Goal: Information Seeking & Learning: Find specific fact

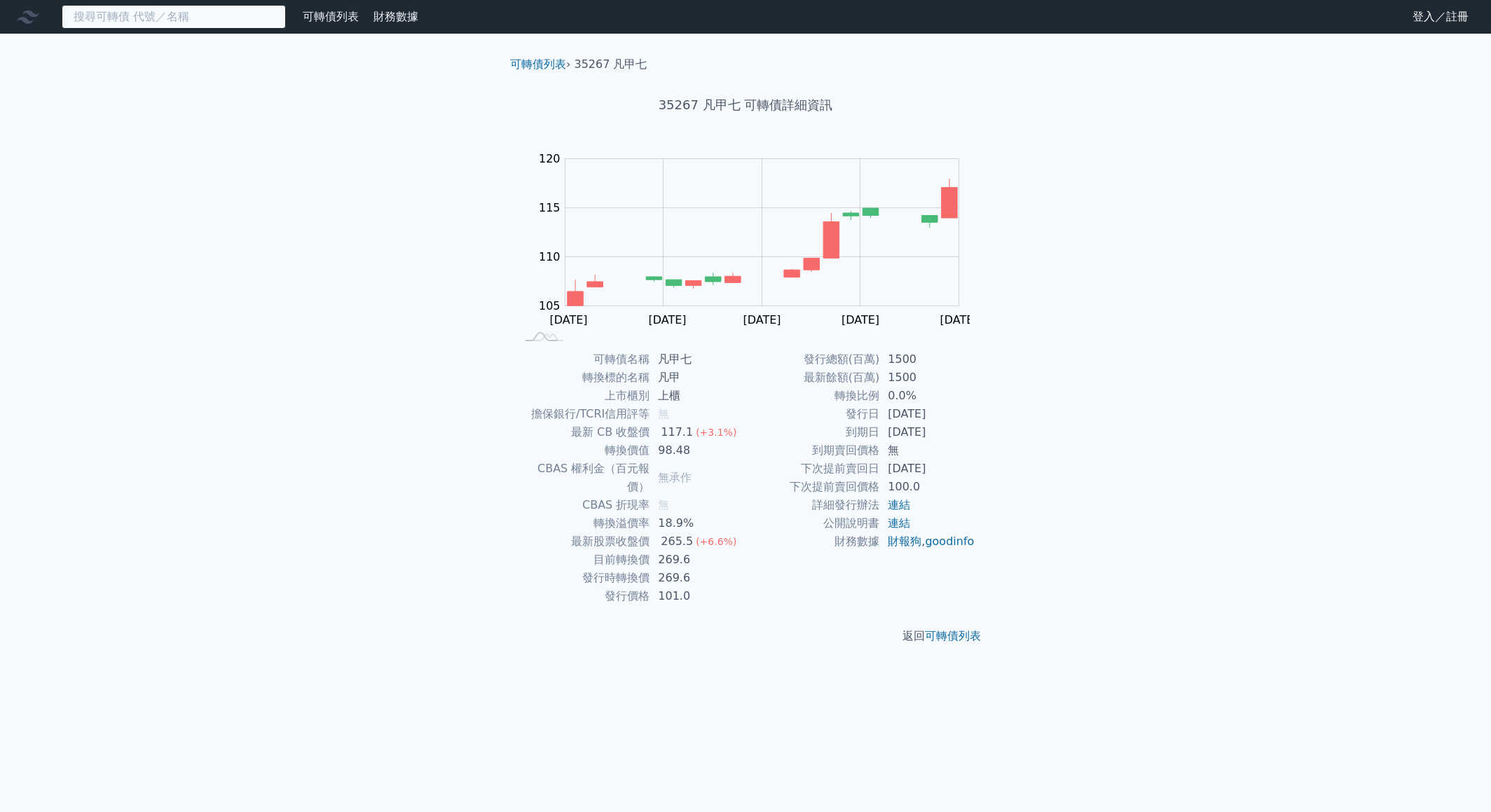
click at [133, 14] on input at bounding box center [173, 17] width 224 height 24
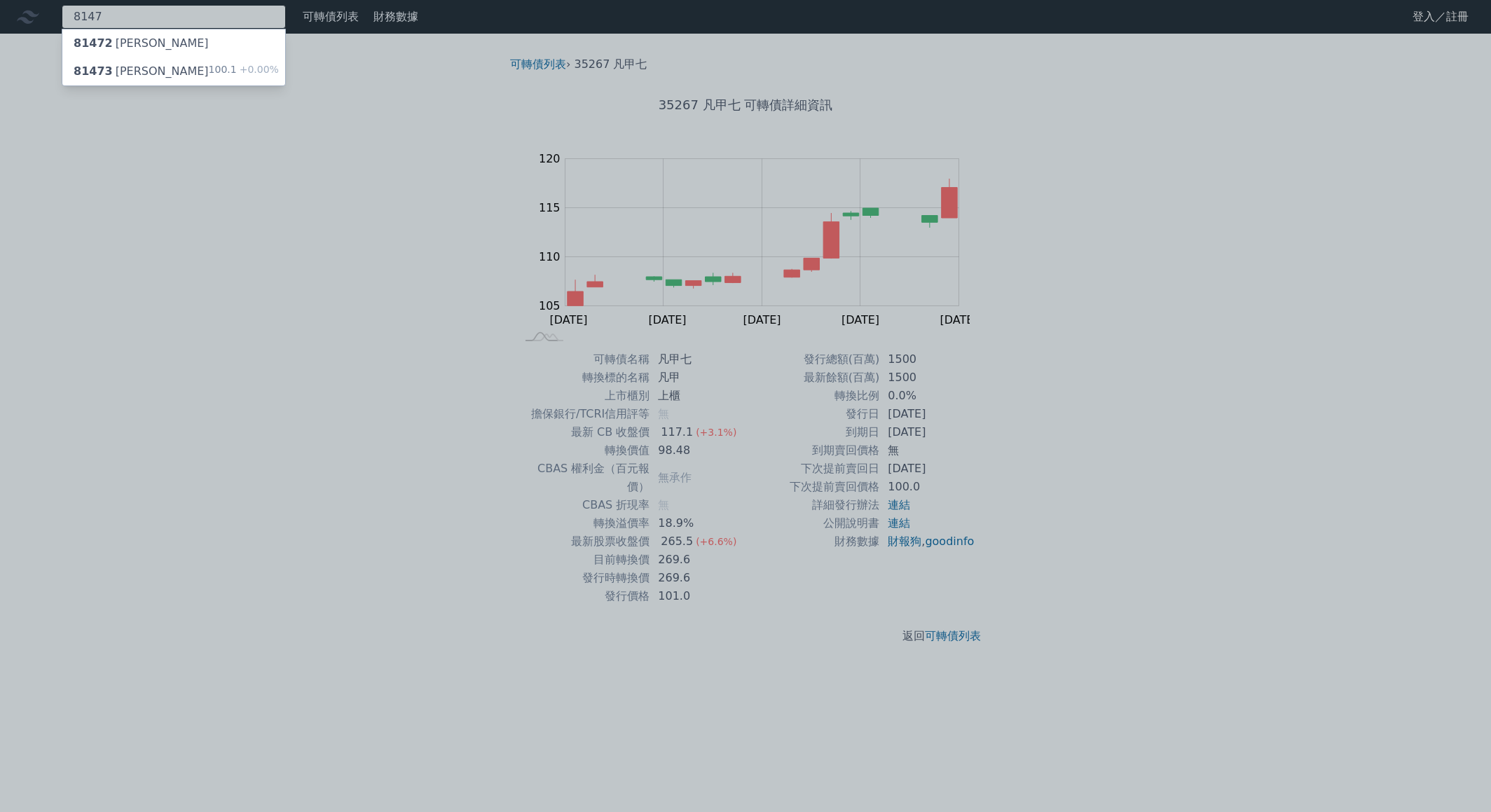
type input "8147"
click at [131, 65] on div "81473 正[PERSON_NAME]" at bounding box center [141, 71] width 135 height 17
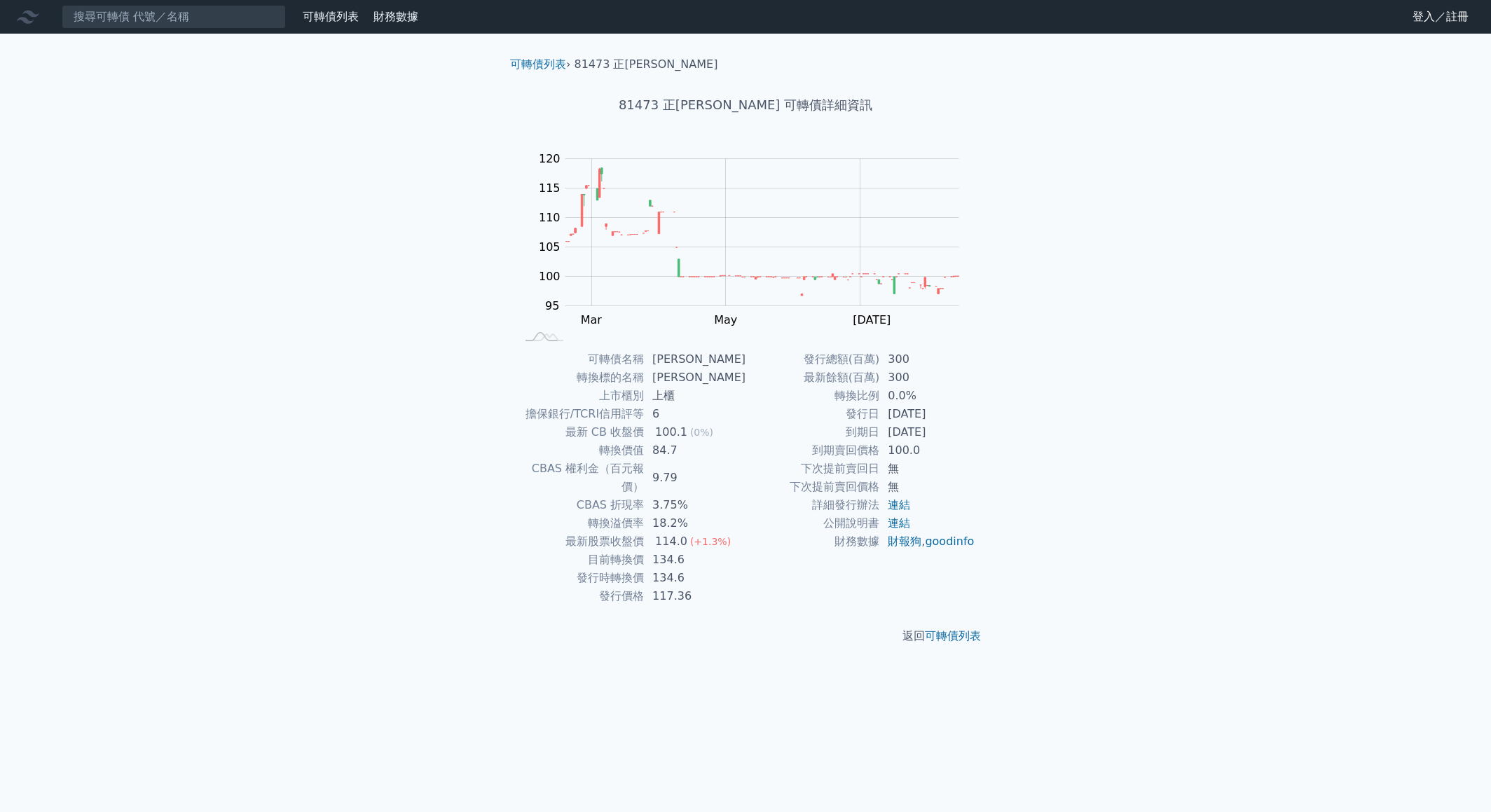
click at [95, 643] on div "可轉債列表 財務數據 可轉債列表 財務數據 登入／註冊 登入／註冊 可轉債列表 › 81473 正[PERSON_NAME] 81473 正淩三 可轉債詳細資…" at bounding box center [746, 406] width 1491 height 812
click at [223, 16] on input at bounding box center [173, 17] width 224 height 24
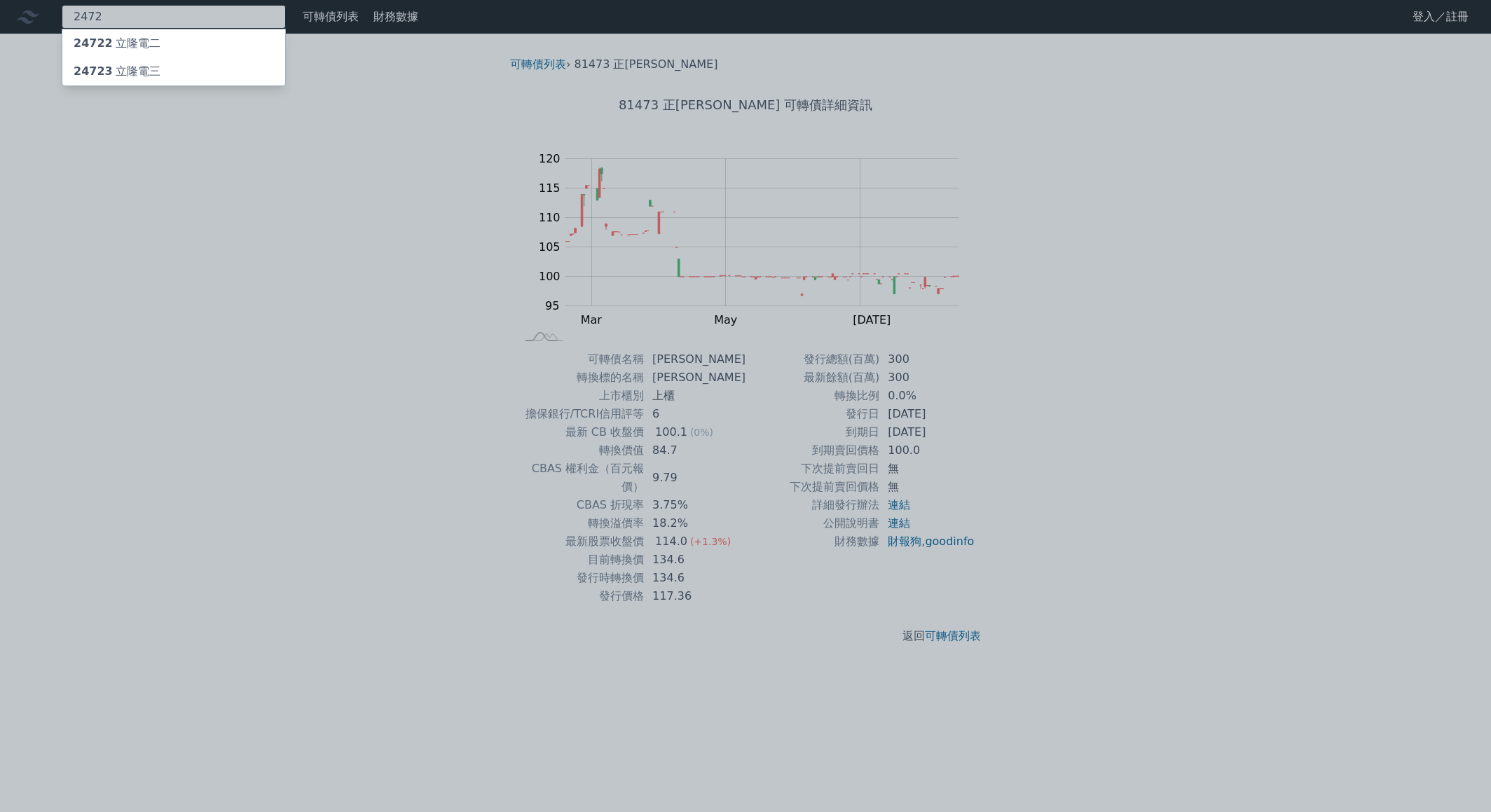
type input "2472"
click at [190, 55] on div "24722 立隆電二" at bounding box center [173, 43] width 222 height 28
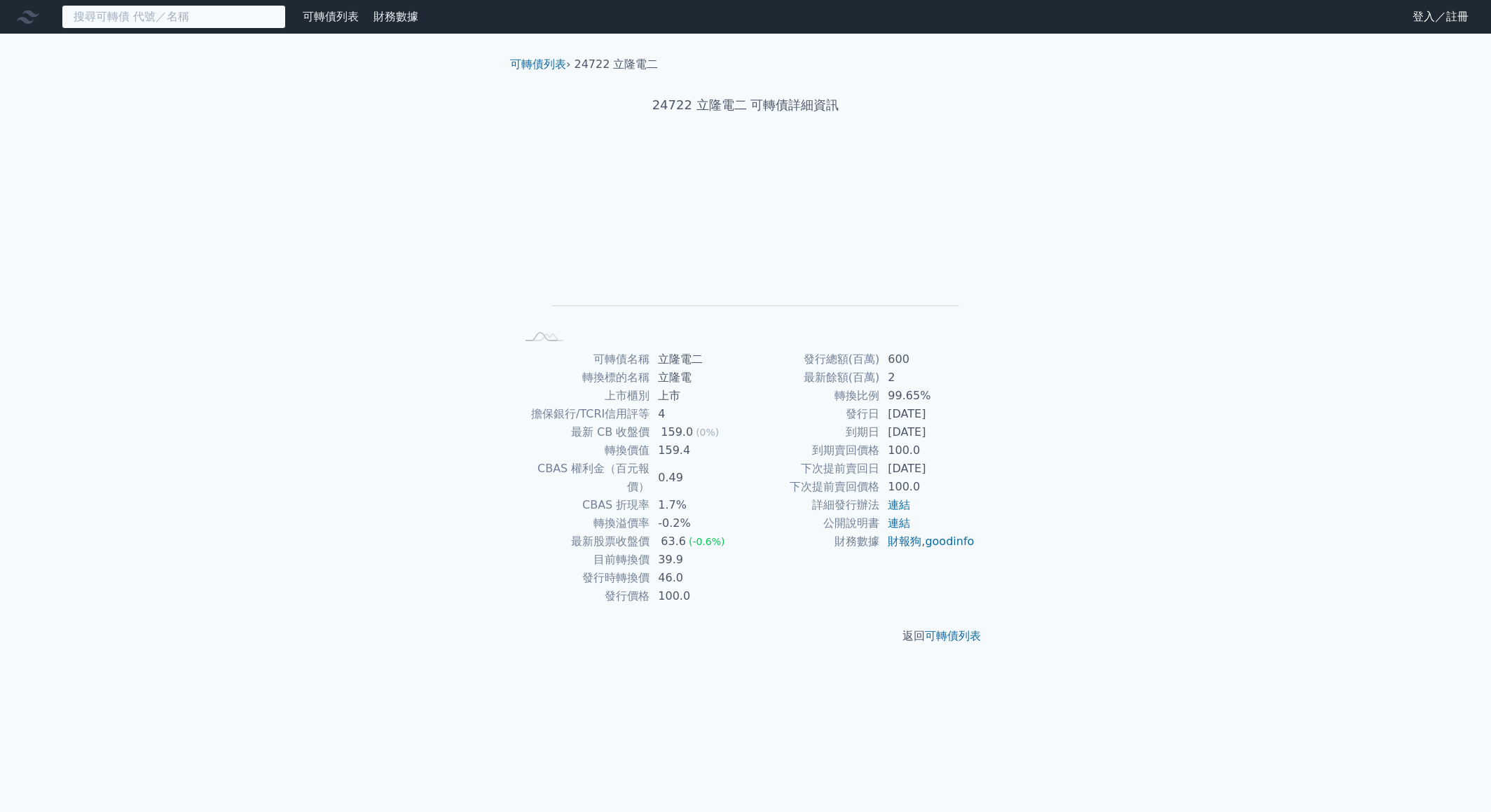
click at [176, 19] on input at bounding box center [173, 17] width 224 height 24
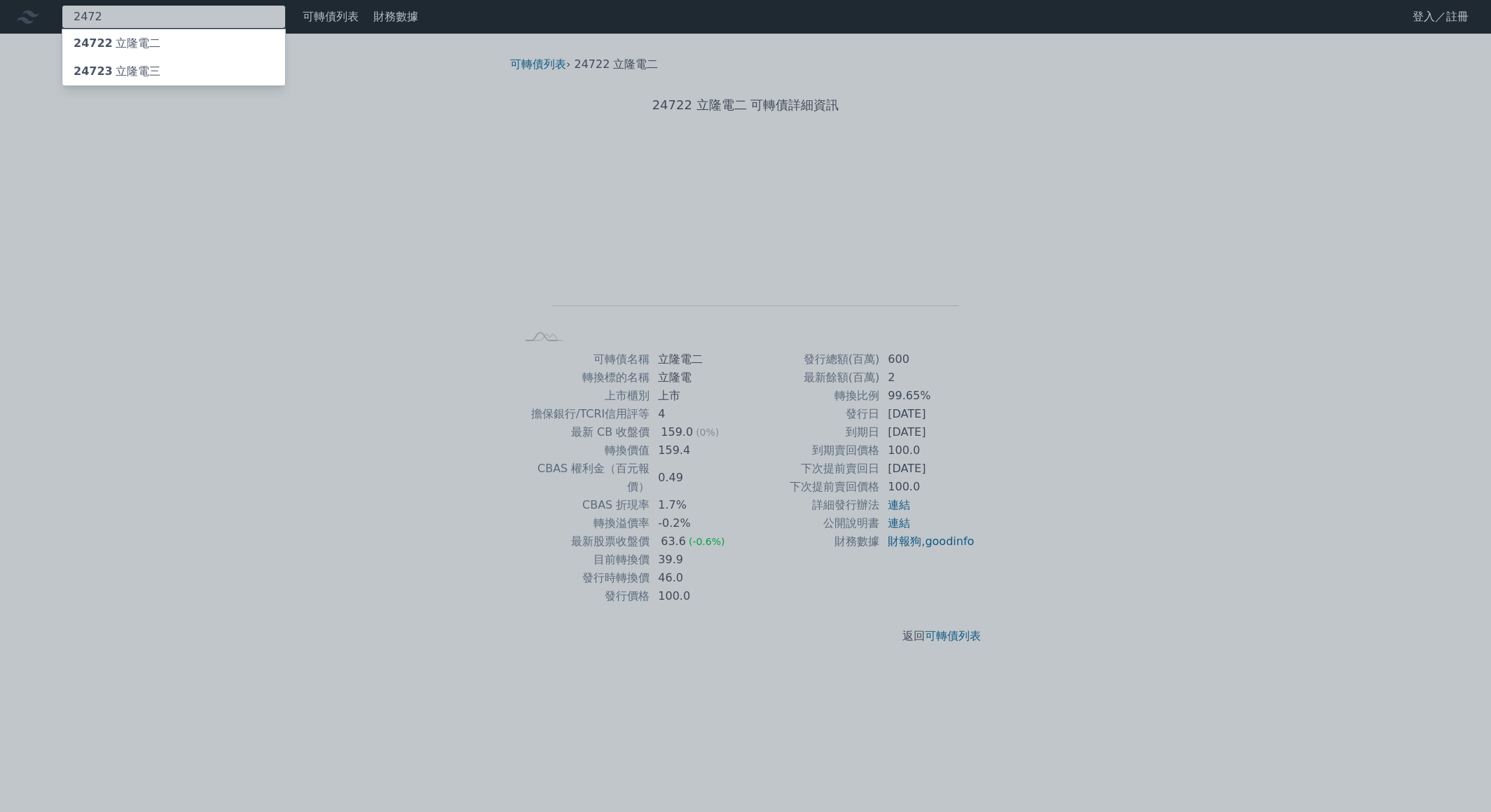
type input "2472"
click at [168, 66] on div "24723 立隆電三" at bounding box center [173, 72] width 222 height 28
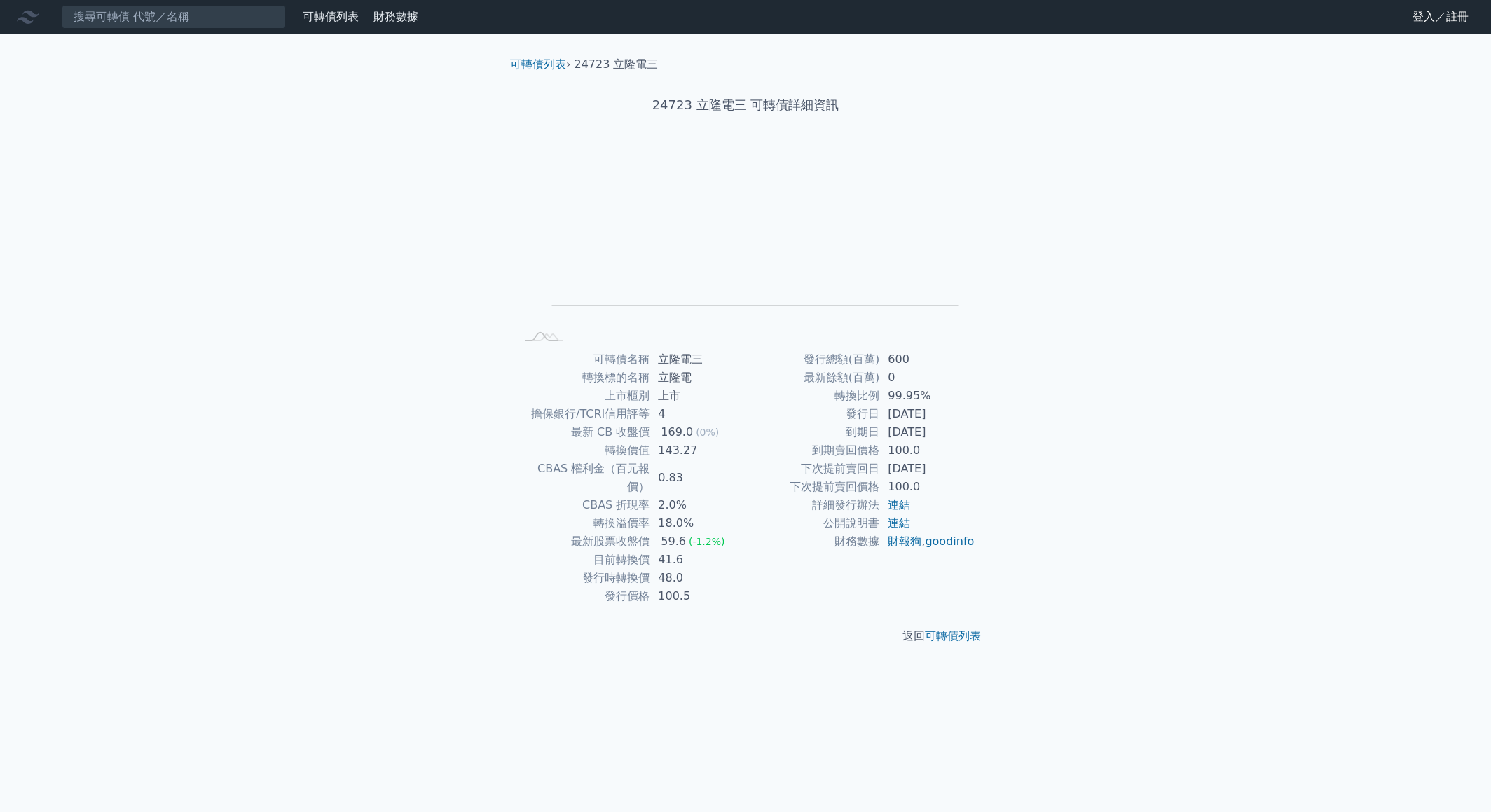
click at [40, 562] on div "可轉債列表 財務數據 可轉債列表 財務數據 登入／註冊 登入／註冊 可轉債列表 › 24723 立隆電三 24723 立隆電三 可轉債詳細資訊 Zoom Ou…" at bounding box center [746, 406] width 1491 height 812
